Goal: Task Accomplishment & Management: Manage account settings

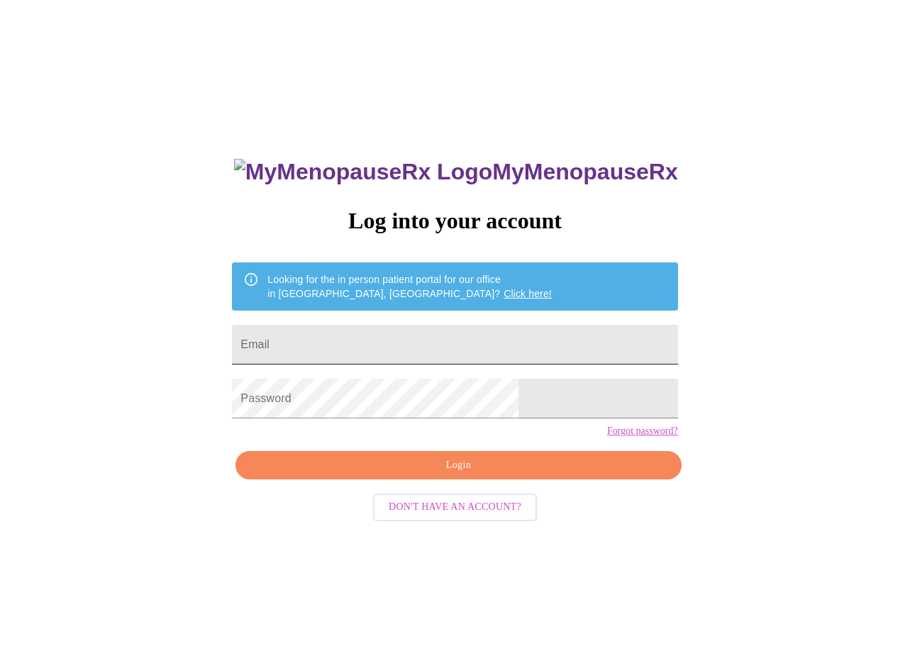
click at [445, 336] on input "Email" at bounding box center [454, 345] width 445 height 40
type input "[EMAIL_ADDRESS][DOMAIN_NAME]"
click at [424, 474] on span "Login" at bounding box center [458, 466] width 413 height 18
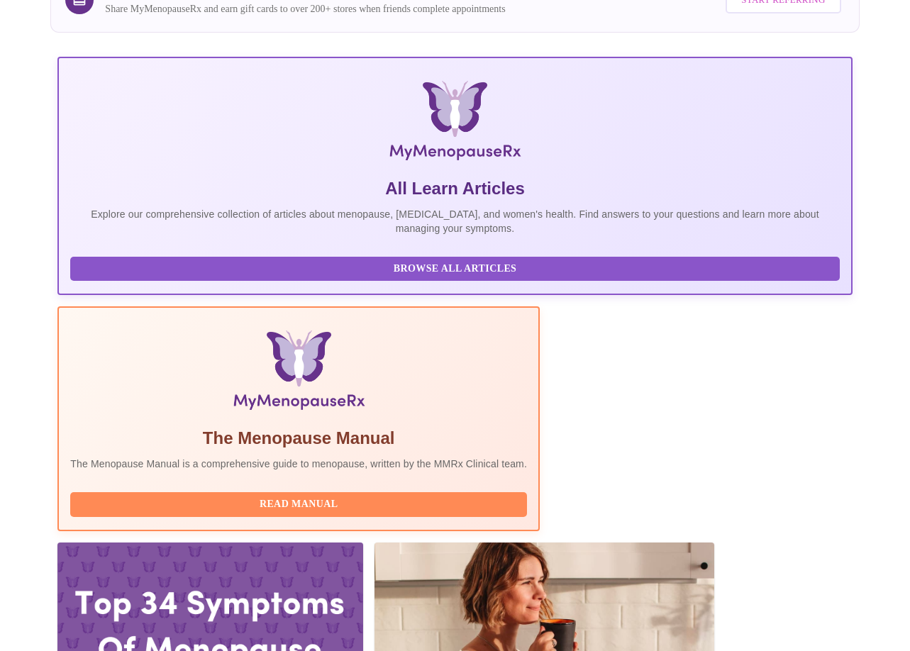
scroll to position [213, 0]
